Goal: Find specific page/section: Find specific page/section

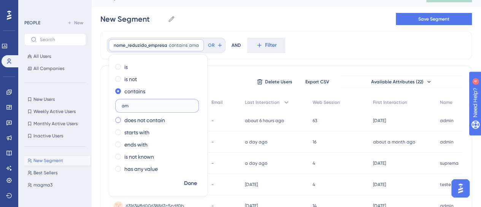
type input "a"
type input "mam"
click at [185, 183] on span "Done" at bounding box center [190, 183] width 13 height 9
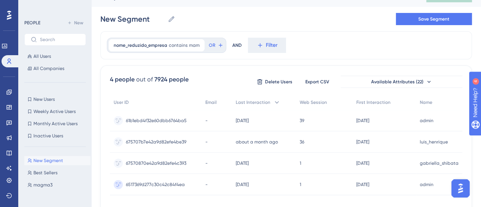
drag, startPoint x: 283, startPoint y: 206, endPoint x: 356, endPoint y: 190, distance: 75.3
click at [358, 199] on div "User ID Email Last Interaction Web Session First Interaction Name 61b1ebd4f32e6…" at bounding box center [286, 149] width 352 height 109
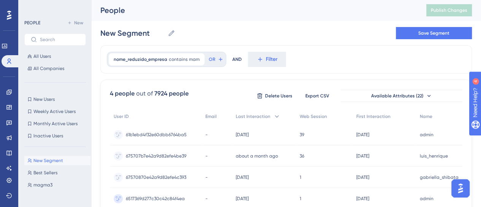
scroll to position [0, 6]
click at [173, 59] on span "contains" at bounding box center [178, 60] width 19 height 6
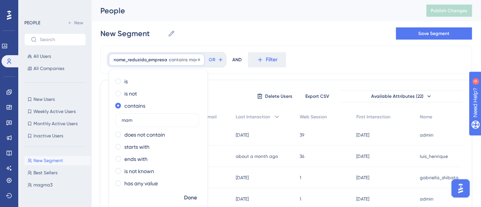
scroll to position [14, 6]
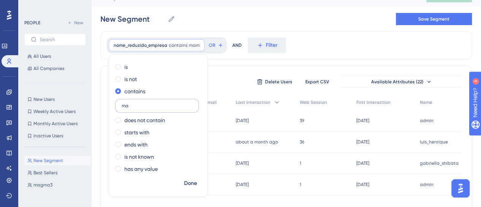
type input "m"
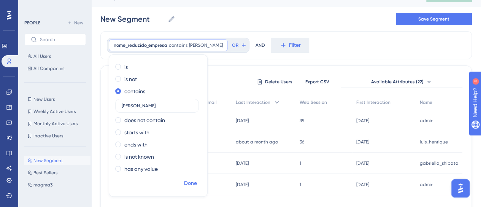
type input "[PERSON_NAME]"
click at [186, 182] on span "Done" at bounding box center [190, 183] width 13 height 9
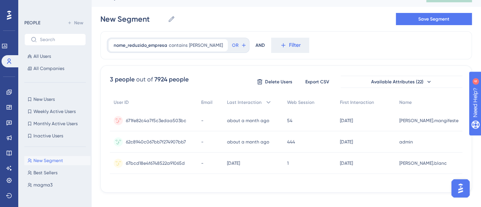
click at [321, 45] on div "nome_reduzido_empresa contains [PERSON_NAME] [PERSON_NAME] Remove OR AND Filter" at bounding box center [285, 45] width 371 height 28
drag, startPoint x: 306, startPoint y: 181, endPoint x: 353, endPoint y: 184, distance: 46.5
click at [353, 184] on div "3 people out of 7924 people Delete Users Export CSV Available Attributes (22) U…" at bounding box center [285, 128] width 371 height 127
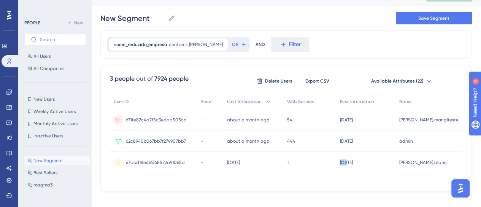
scroll to position [24, 6]
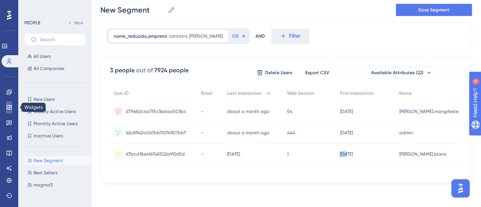
click at [6, 103] on link at bounding box center [9, 107] width 6 height 12
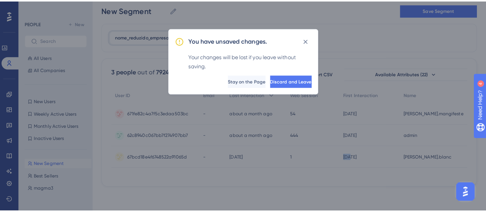
scroll to position [18, 0]
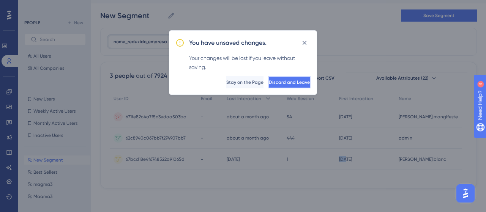
click at [283, 83] on span "Discard and Leave" at bounding box center [289, 82] width 41 height 6
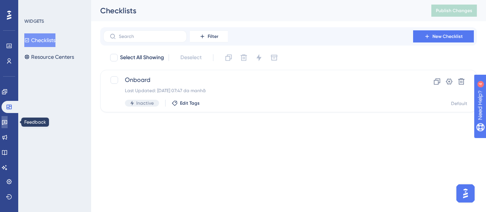
click at [5, 122] on link at bounding box center [5, 122] width 6 height 12
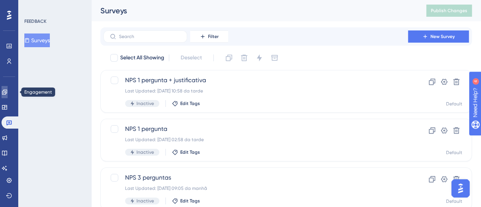
click at [2, 93] on link at bounding box center [5, 92] width 6 height 12
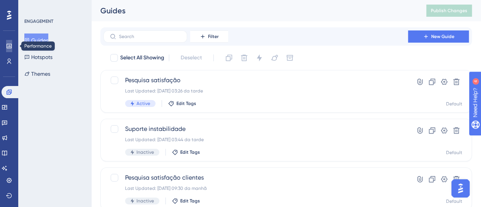
click at [8, 44] on icon at bounding box center [9, 46] width 6 height 6
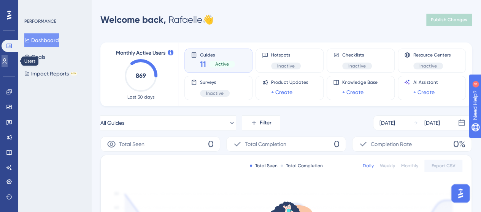
click at [7, 62] on icon at bounding box center [5, 61] width 6 height 6
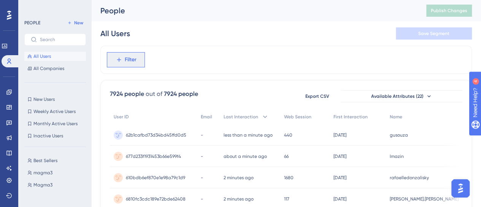
click at [125, 64] on span "Filter" at bounding box center [131, 59] width 12 height 9
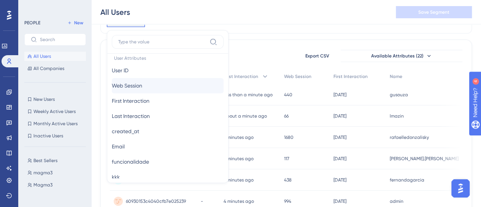
scroll to position [380, 0]
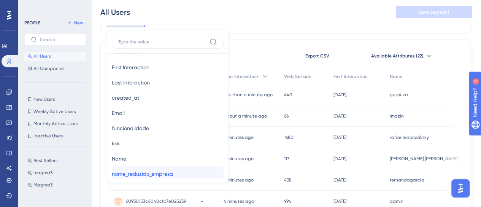
click at [169, 171] on span "nome_reduzido_empresa" at bounding box center [142, 173] width 61 height 9
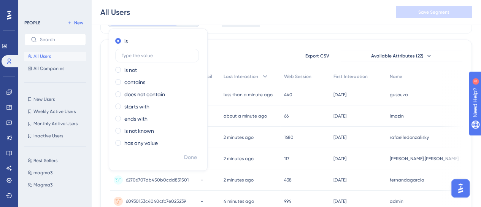
click at [132, 76] on div "is is not contains does not contain starts with ends with is not known has any …" at bounding box center [158, 93] width 98 height 116
click at [136, 82] on label "contains" at bounding box center [134, 82] width 21 height 9
click at [142, 85] on label at bounding box center [157, 80] width 84 height 14
click at [142, 82] on input "text" at bounding box center [157, 79] width 71 height 5
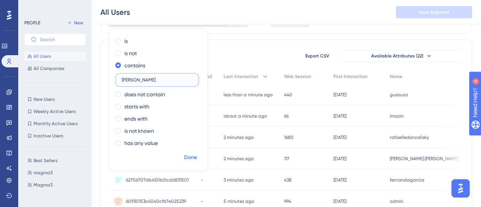
type input "[PERSON_NAME]"
click at [187, 155] on span "Done" at bounding box center [190, 157] width 13 height 9
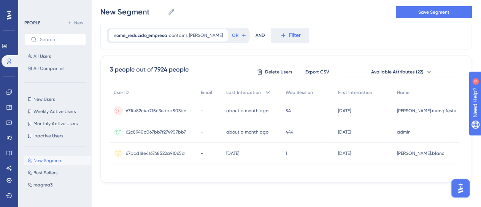
scroll to position [0, 0]
drag, startPoint x: 193, startPoint y: 173, endPoint x: 394, endPoint y: 171, distance: 201.4
click at [394, 171] on div "User ID Email Last Interaction Web Session First Interaction Name 671fe82c4a7f5…" at bounding box center [286, 130] width 352 height 88
click at [161, 169] on div "User ID Email Last Interaction Web Session First Interaction Name 671fe82c4a7f5…" at bounding box center [286, 130] width 352 height 88
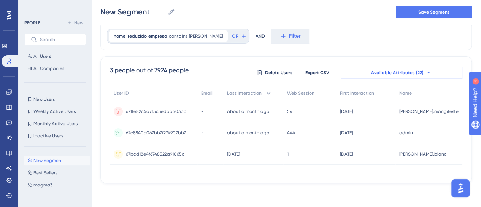
click at [409, 75] on span "Available Attributes (22)" at bounding box center [397, 73] width 52 height 6
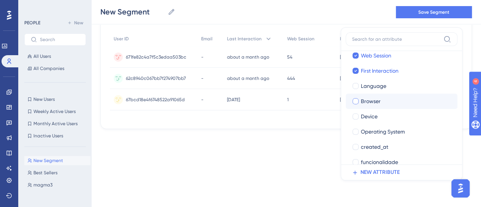
scroll to position [114, 0]
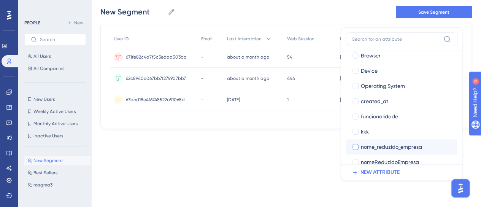
click at [388, 144] on span "nome_reduzido_empresa" at bounding box center [391, 146] width 61 height 9
checkbox input "true"
